Goal: Check status

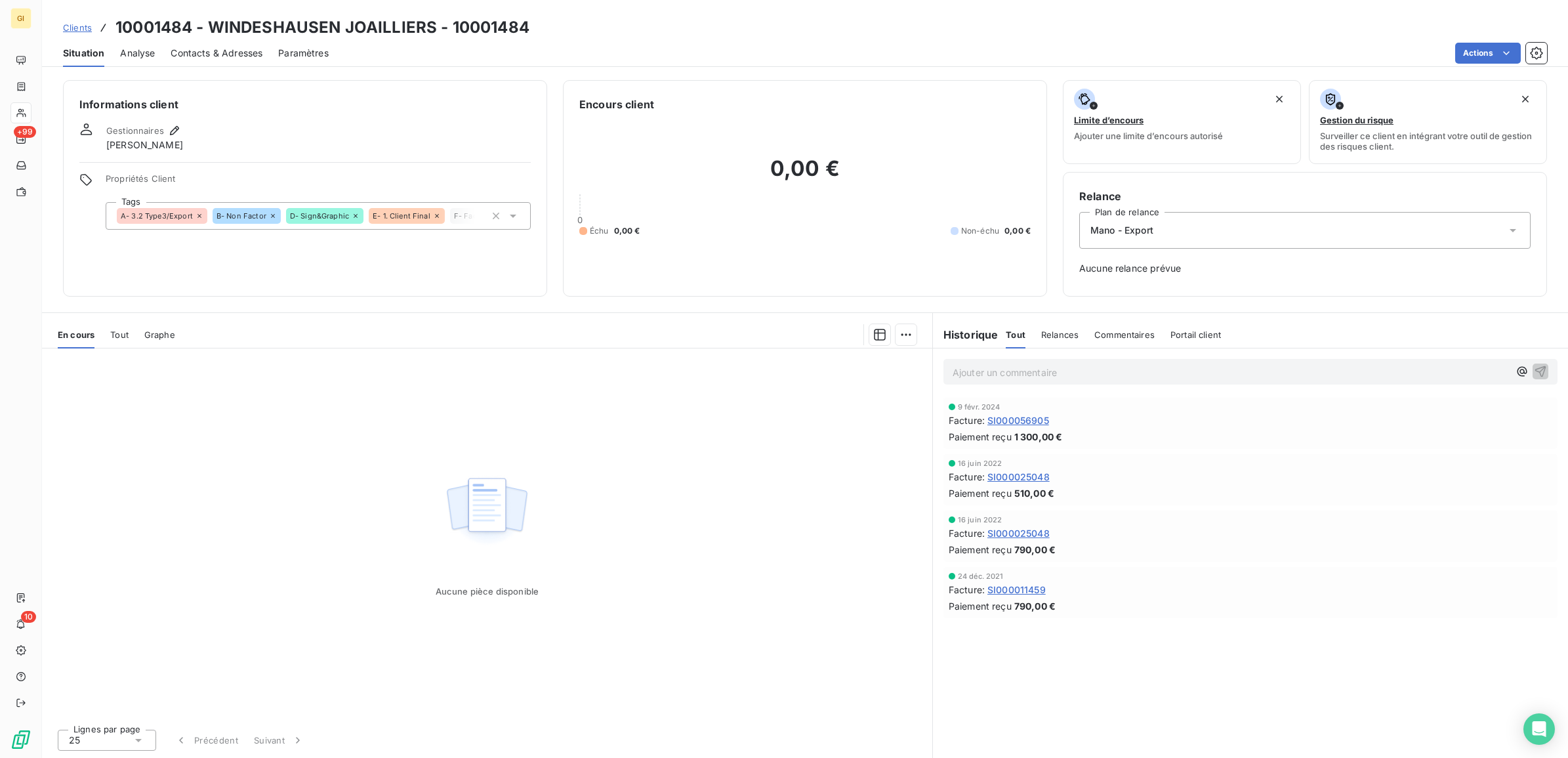
click at [80, 27] on span "Clients" at bounding box center [77, 28] width 29 height 10
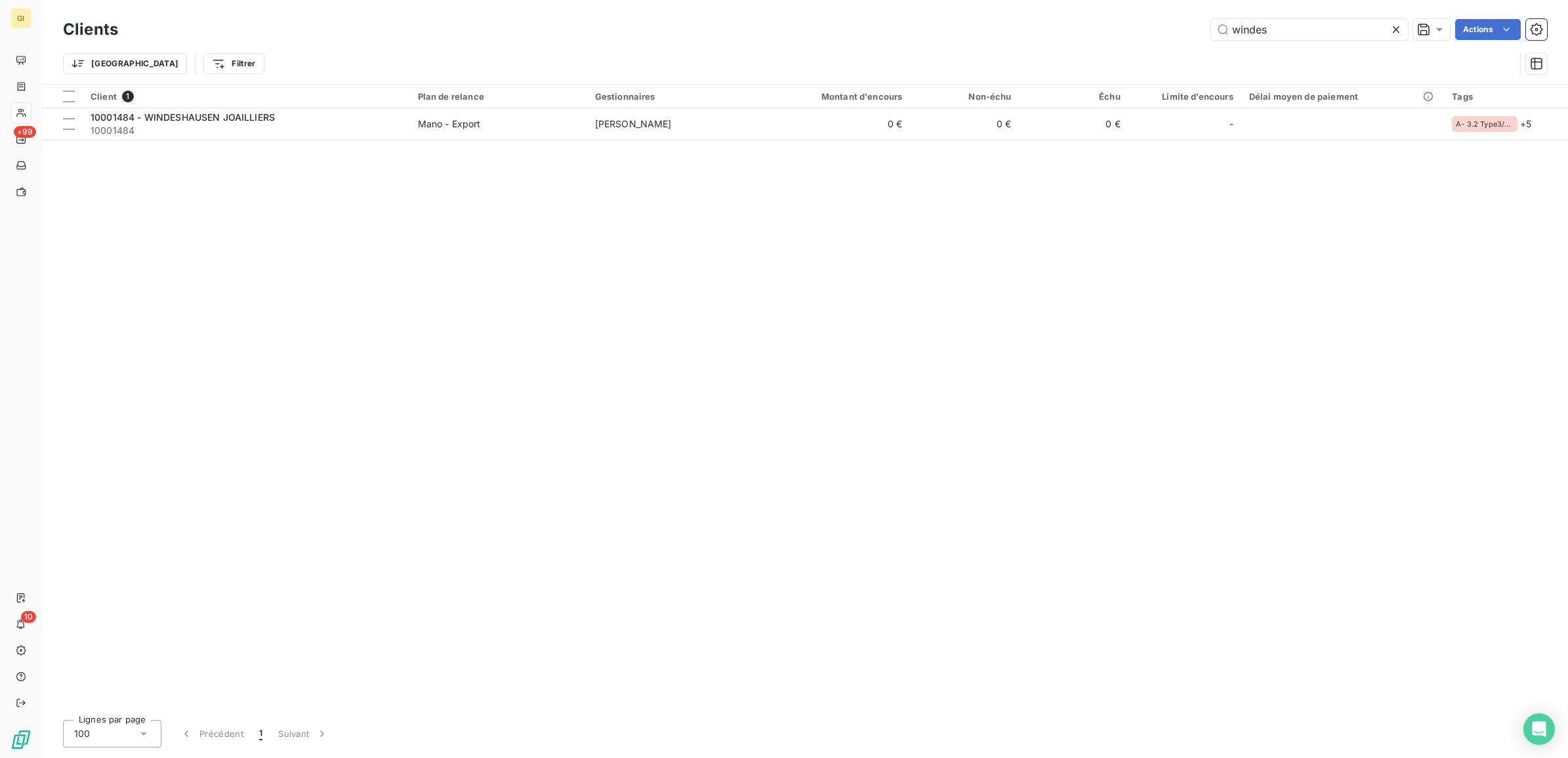
drag, startPoint x: 1270, startPoint y: 33, endPoint x: 1130, endPoint y: 102, distance: 156.1
click at [1154, 49] on div "Clients windes Actions Trier Filtrer" at bounding box center [804, 50] width 1484 height 68
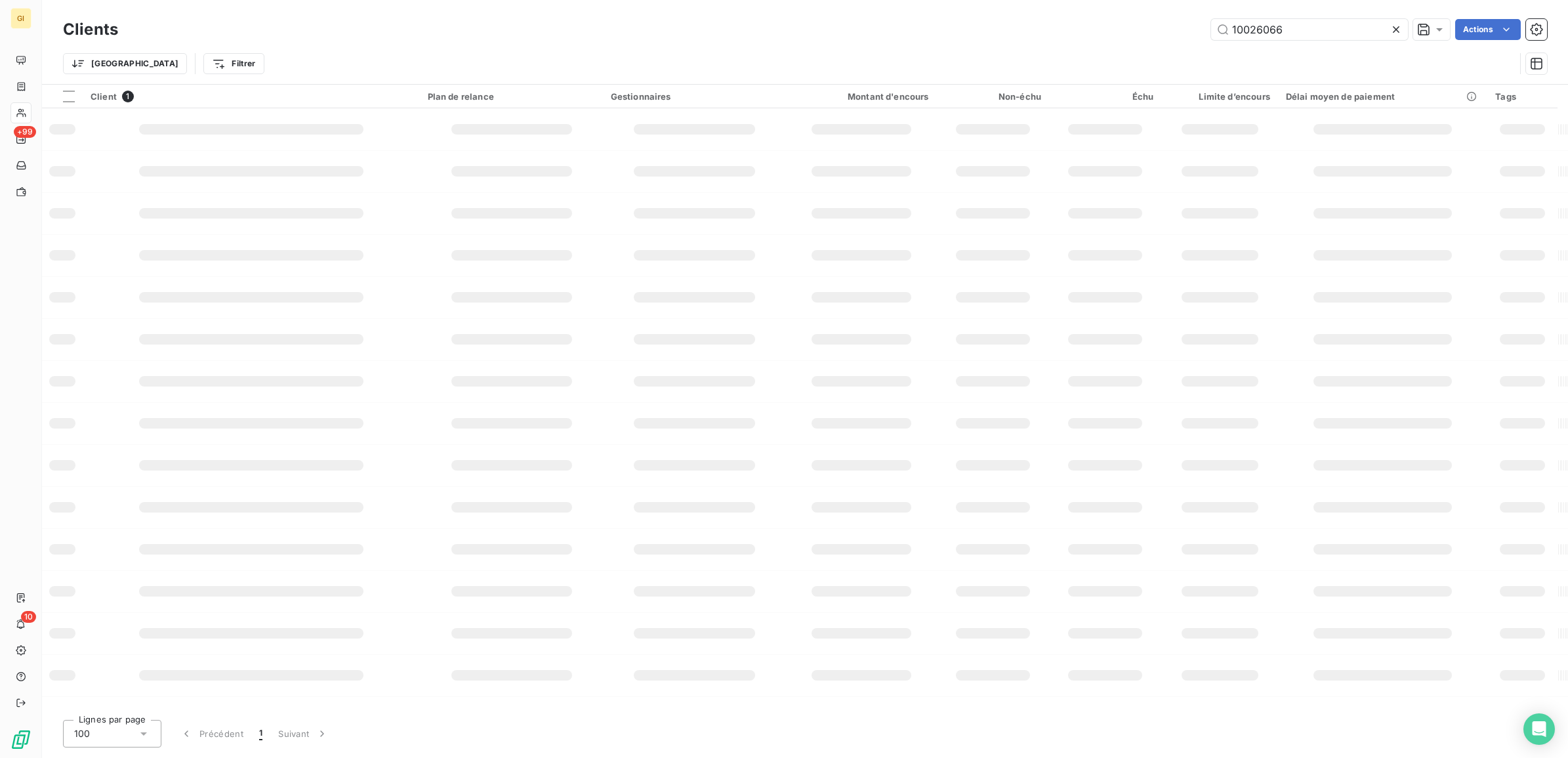
type input "10026066"
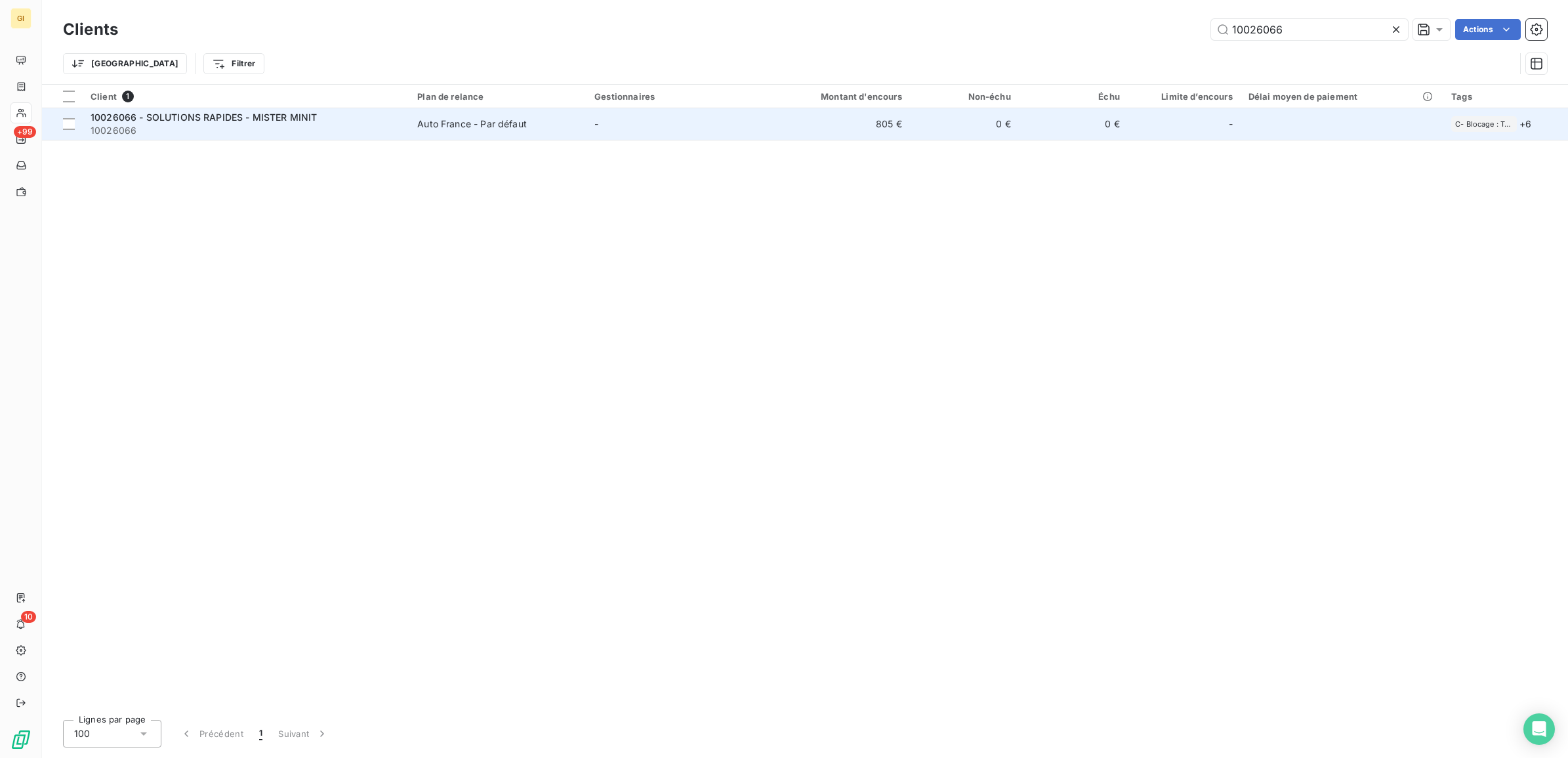
click at [197, 116] on span "10026066 - SOLUTIONS RAPIDES - MISTER MINIT" at bounding box center [204, 117] width 227 height 11
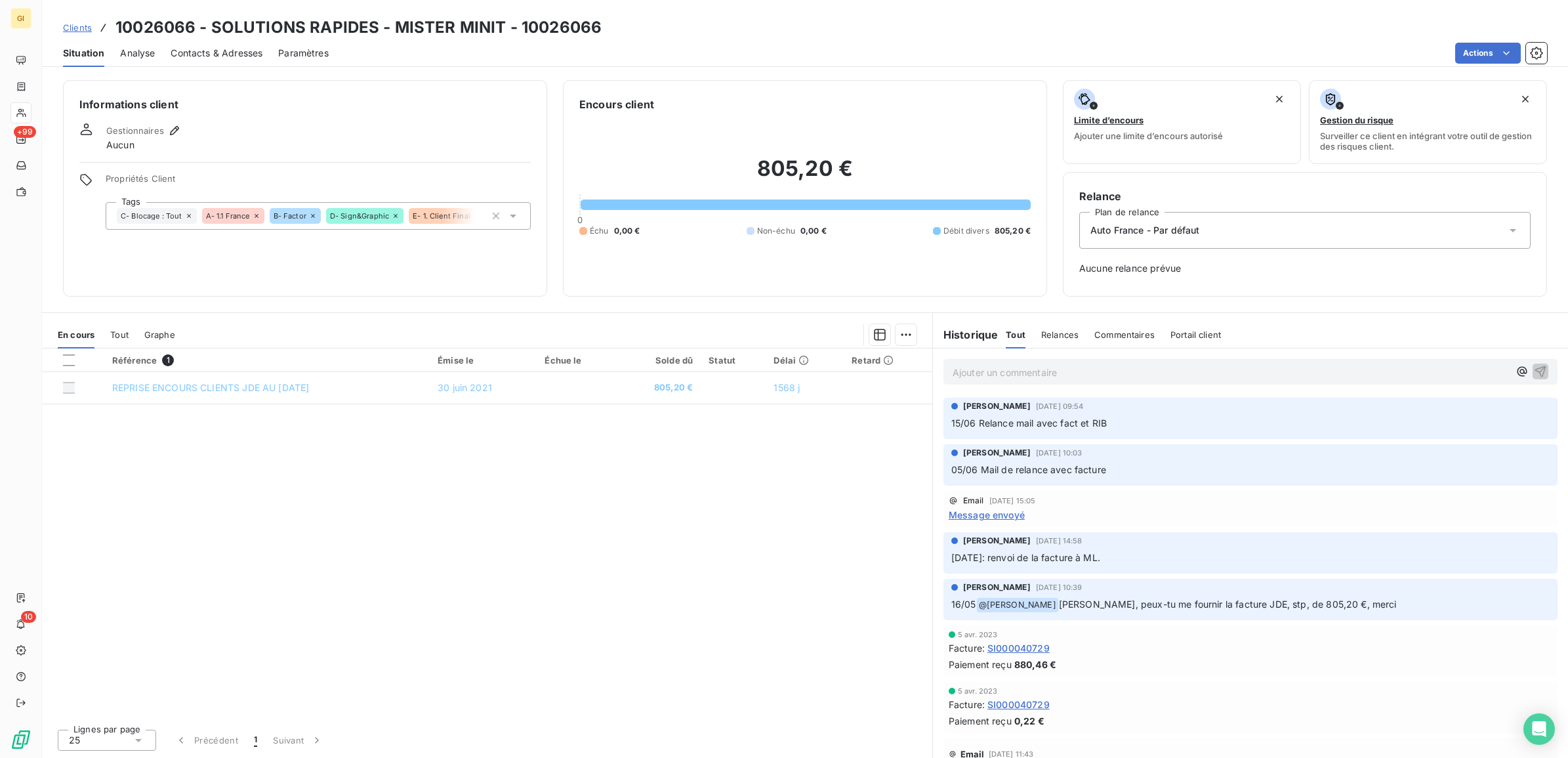
click at [1006, 512] on span "Message envoyé" at bounding box center [986, 515] width 76 height 14
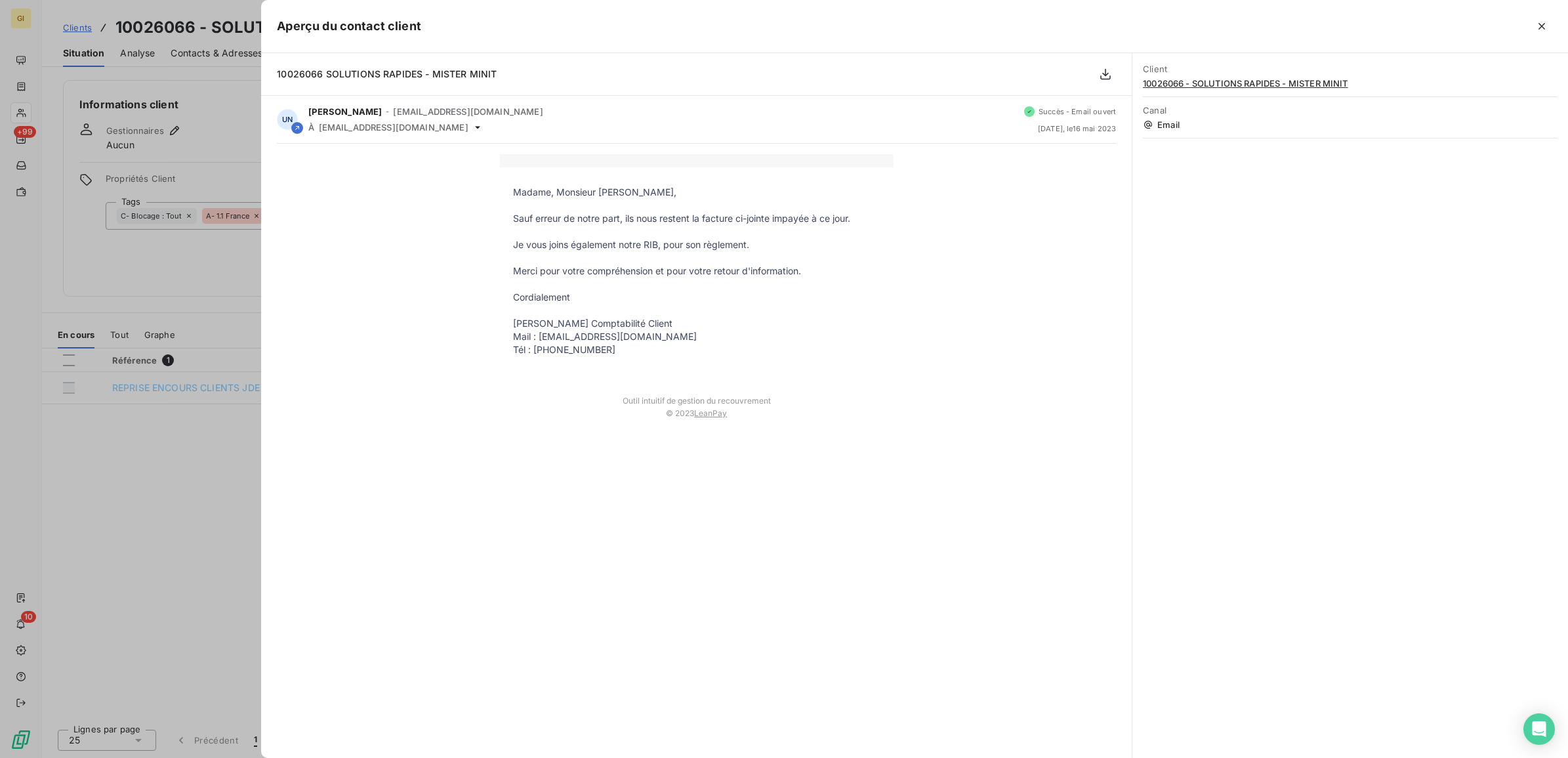
click at [237, 544] on div at bounding box center [784, 379] width 1568 height 758
